Goal: Information Seeking & Learning: Check status

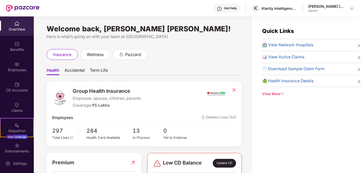
scroll to position [126, 0]
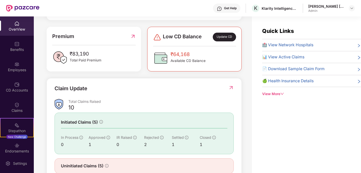
click at [173, 52] on span "₹64,168" at bounding box center [188, 54] width 35 height 8
click at [176, 39] on span "Low CD Balance" at bounding box center [182, 37] width 39 height 9
click at [158, 38] on img at bounding box center [157, 37] width 8 height 8
click at [228, 37] on div "Update CD" at bounding box center [224, 37] width 23 height 9
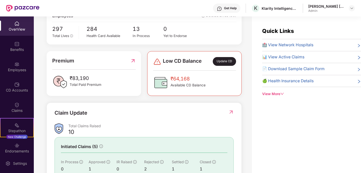
scroll to position [141, 0]
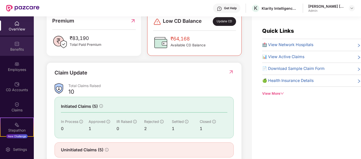
click at [14, 50] on div "Benefits" at bounding box center [17, 49] width 34 height 5
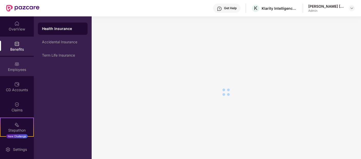
click at [14, 64] on img at bounding box center [16, 64] width 5 height 5
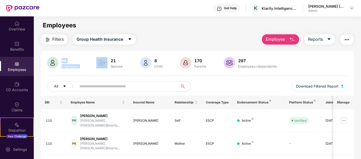
drag, startPoint x: 65, startPoint y: 54, endPoint x: 90, endPoint y: 65, distance: 27.3
click at [124, 39] on button "Group Health Insurance" at bounding box center [104, 39] width 63 height 10
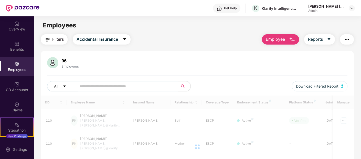
click at [163, 28] on div "Employees" at bounding box center [197, 26] width 327 height 10
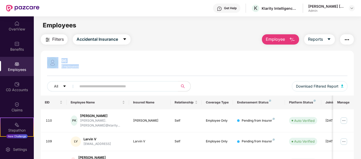
drag, startPoint x: 84, startPoint y: 67, endPoint x: 58, endPoint y: 58, distance: 28.2
click at [58, 58] on div "96 Employees" at bounding box center [197, 63] width 301 height 12
click at [88, 42] on span "Accidental Insurance" at bounding box center [98, 39] width 42 height 6
click at [156, 28] on div "Employees" at bounding box center [197, 26] width 327 height 10
drag, startPoint x: 88, startPoint y: 62, endPoint x: 112, endPoint y: 69, distance: 24.8
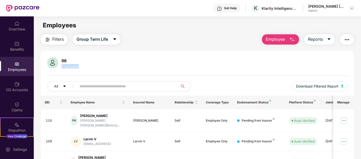
click at [112, 69] on div "96 Employees" at bounding box center [197, 63] width 301 height 12
click at [154, 33] on main "Employees Filters Group Term Life Employee Reports 96 Employees All Download Fi…" at bounding box center [197, 95] width 327 height 159
